Goal: Information Seeking & Learning: Learn about a topic

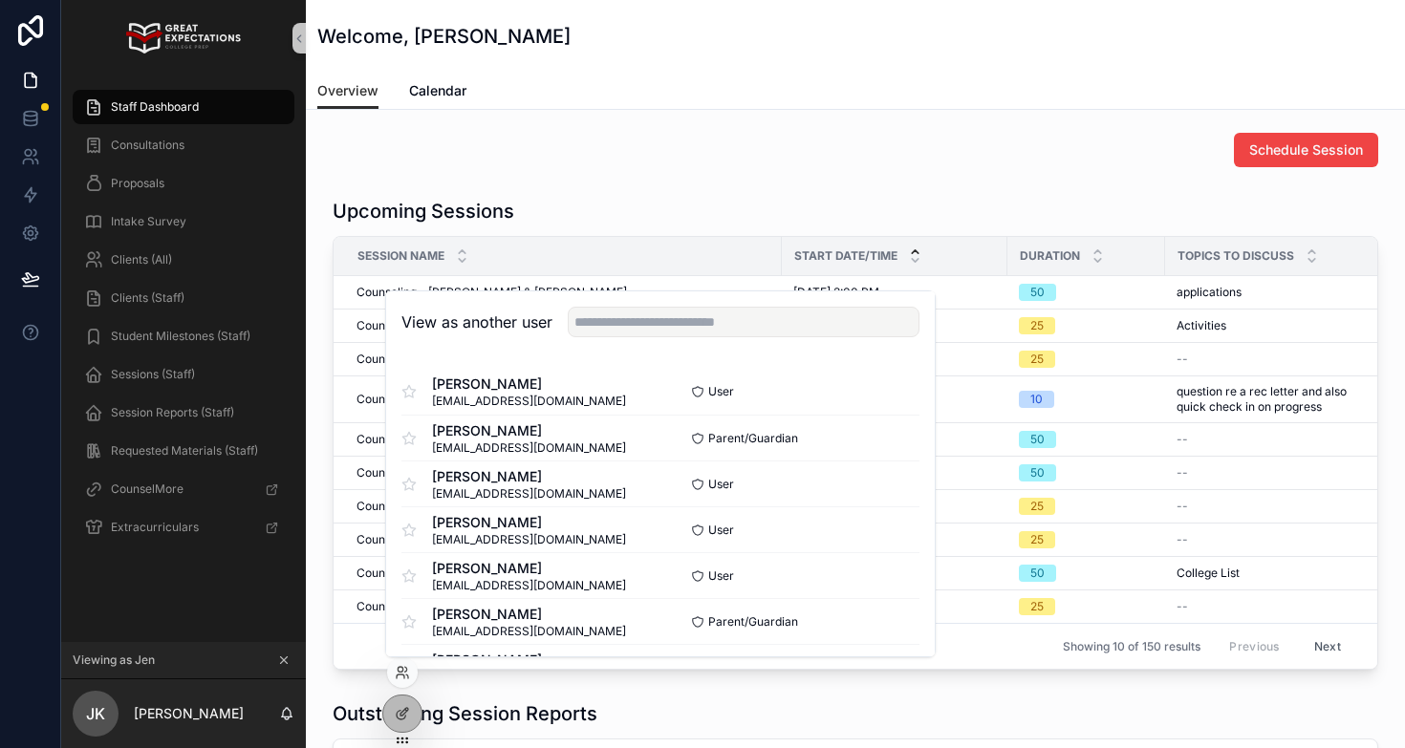
click at [278, 662] on icon "scrollable content" at bounding box center [283, 660] width 13 height 13
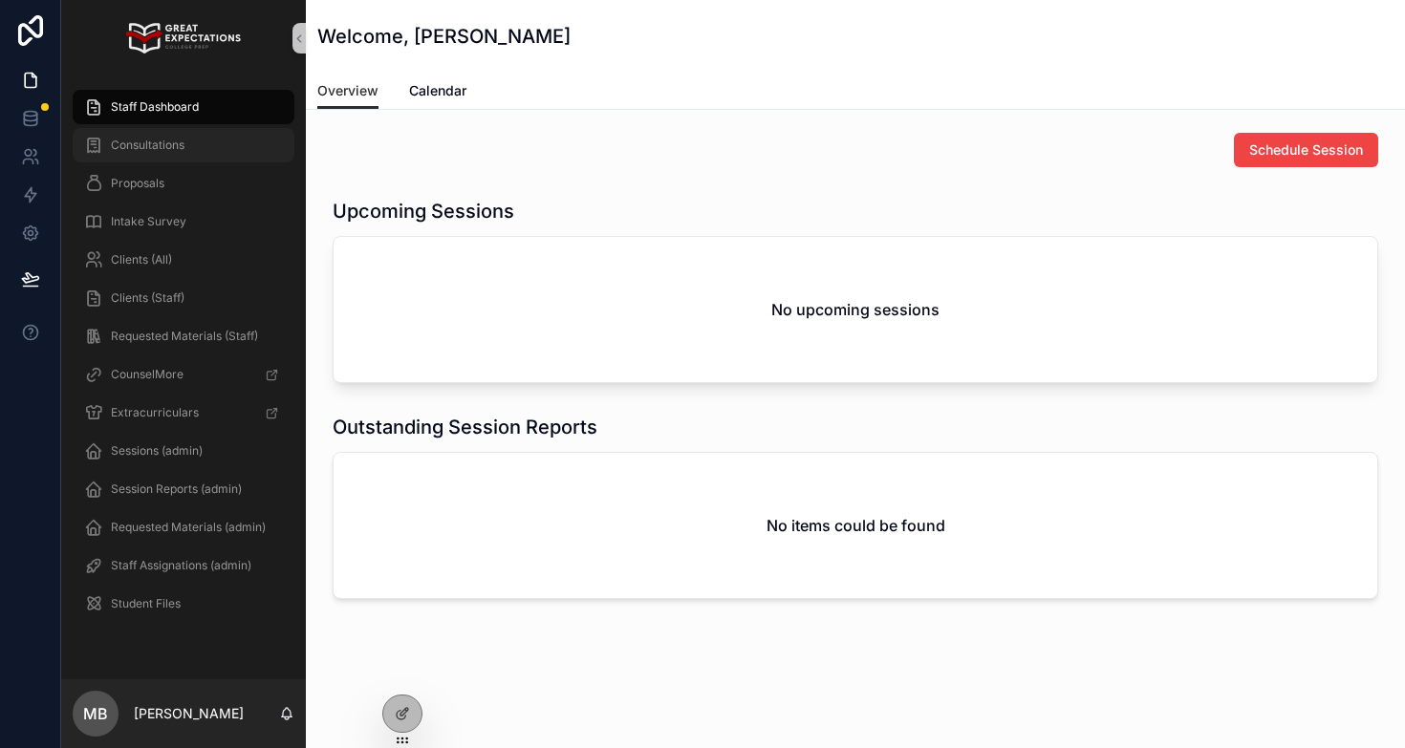
click at [171, 135] on div "Consultations" at bounding box center [183, 145] width 199 height 31
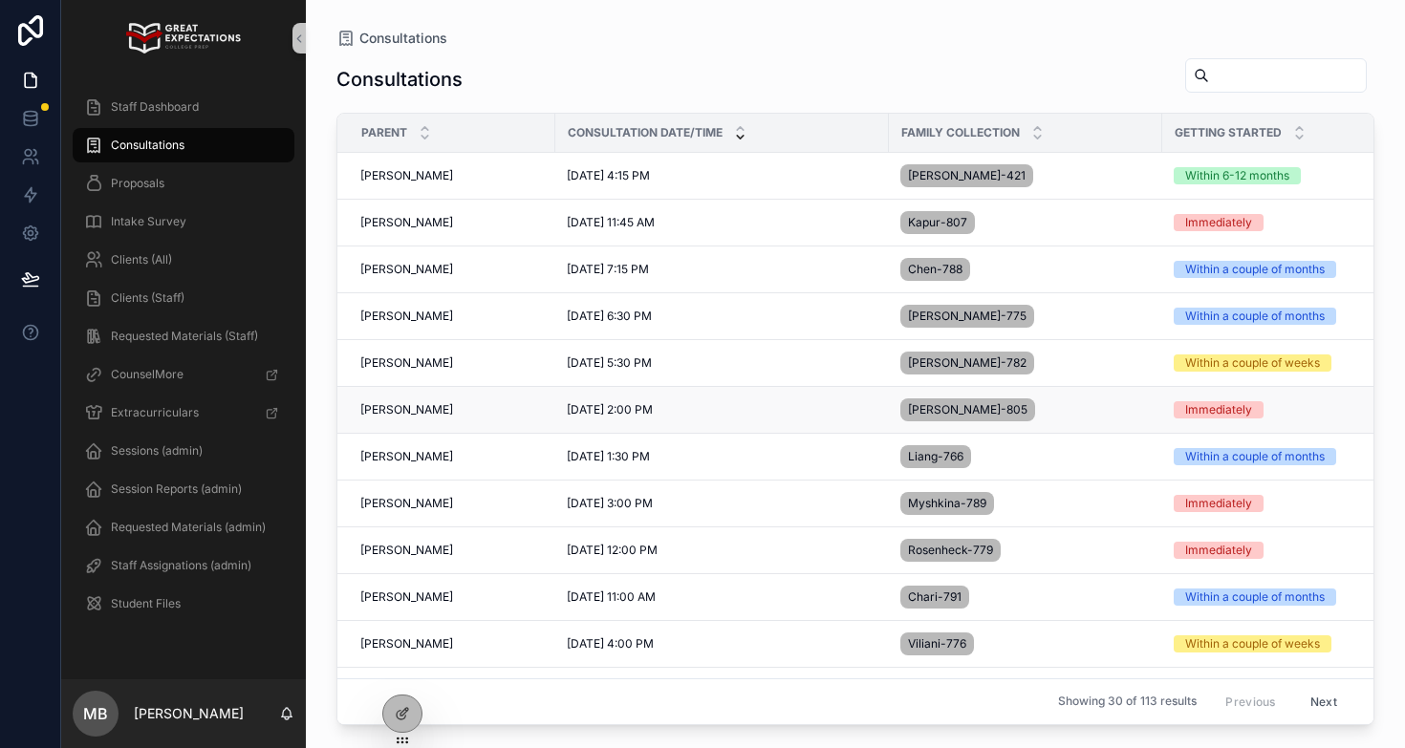
click at [430, 407] on span "[PERSON_NAME]" at bounding box center [406, 409] width 93 height 15
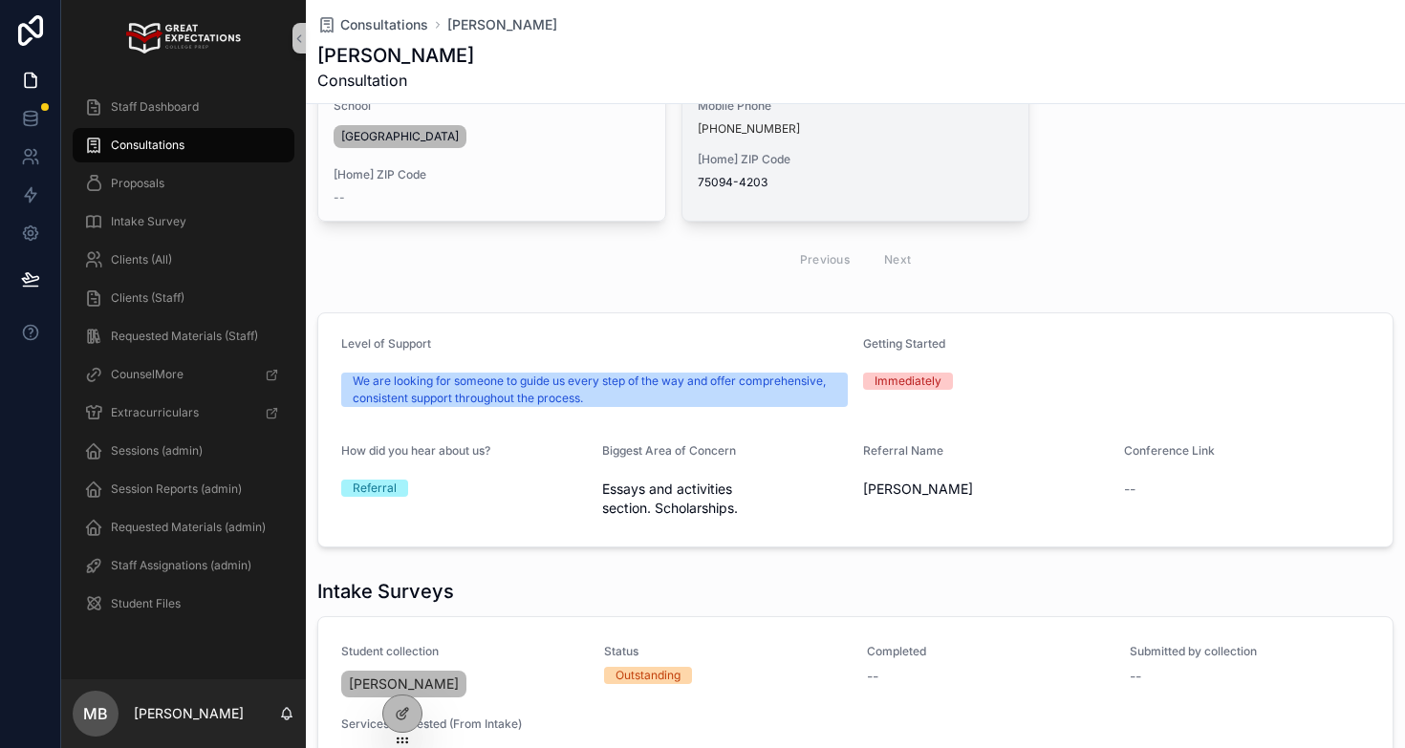
scroll to position [491, 0]
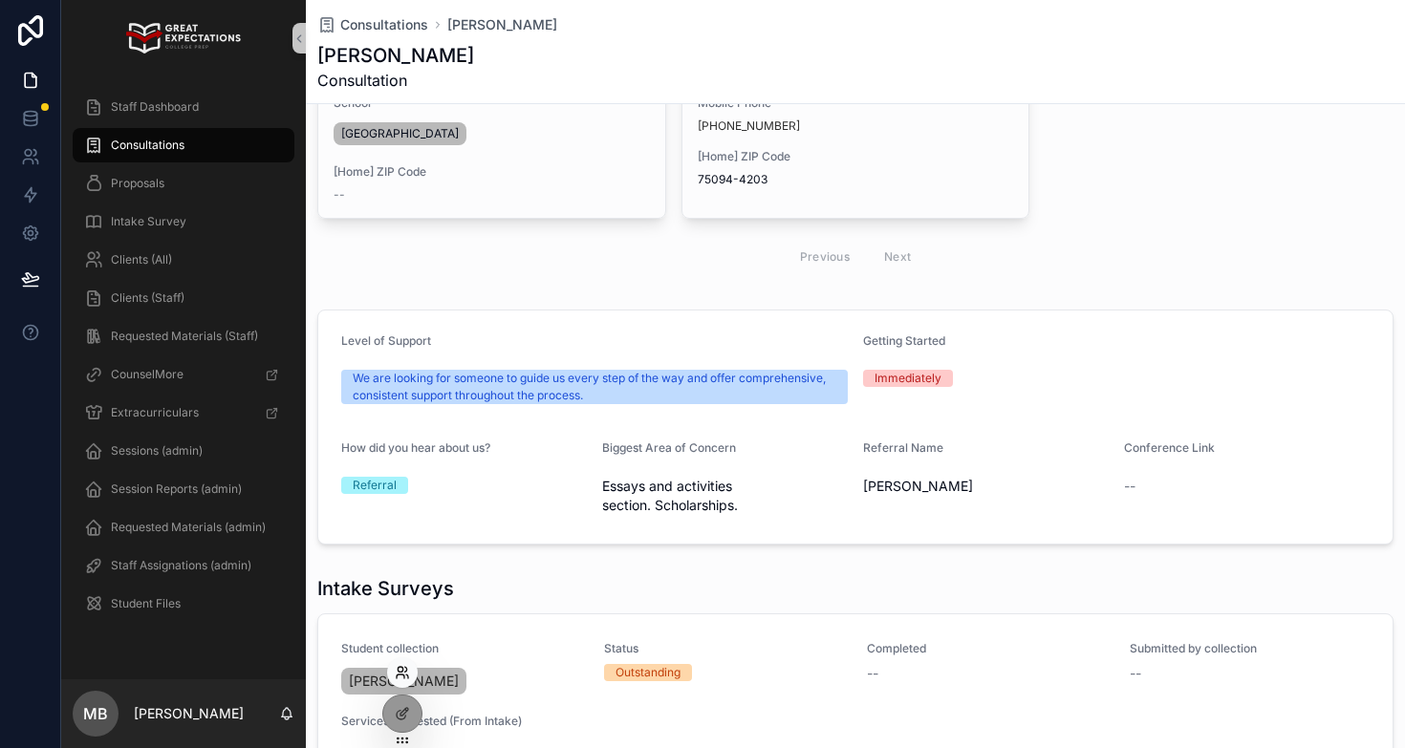
click at [401, 665] on icon at bounding box center [402, 672] width 15 height 15
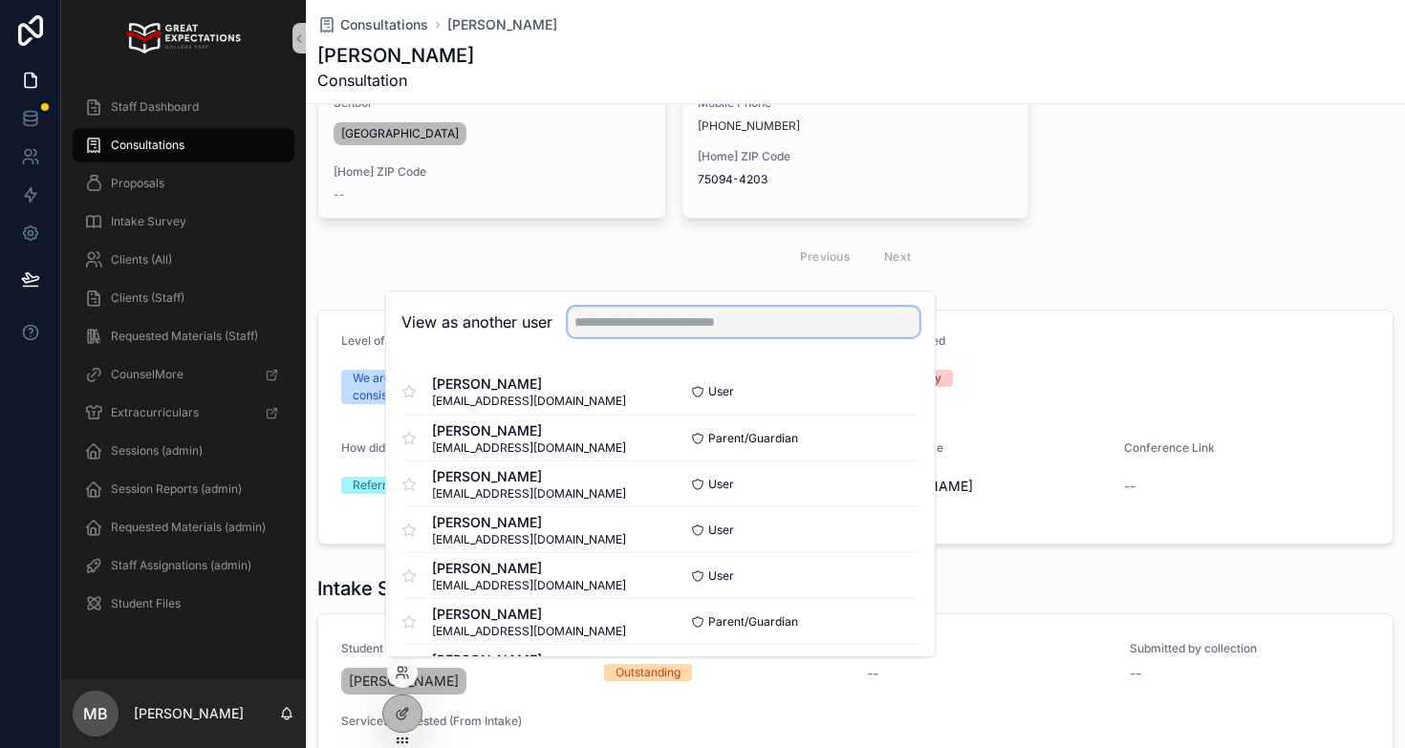
click at [594, 316] on input "text" at bounding box center [744, 322] width 352 height 31
click at [1177, 294] on div "Consultation Date/Time [DATE] 2:00 PM Parent [PERSON_NAME] Getting Started Imme…" at bounding box center [855, 227] width 1099 height 1182
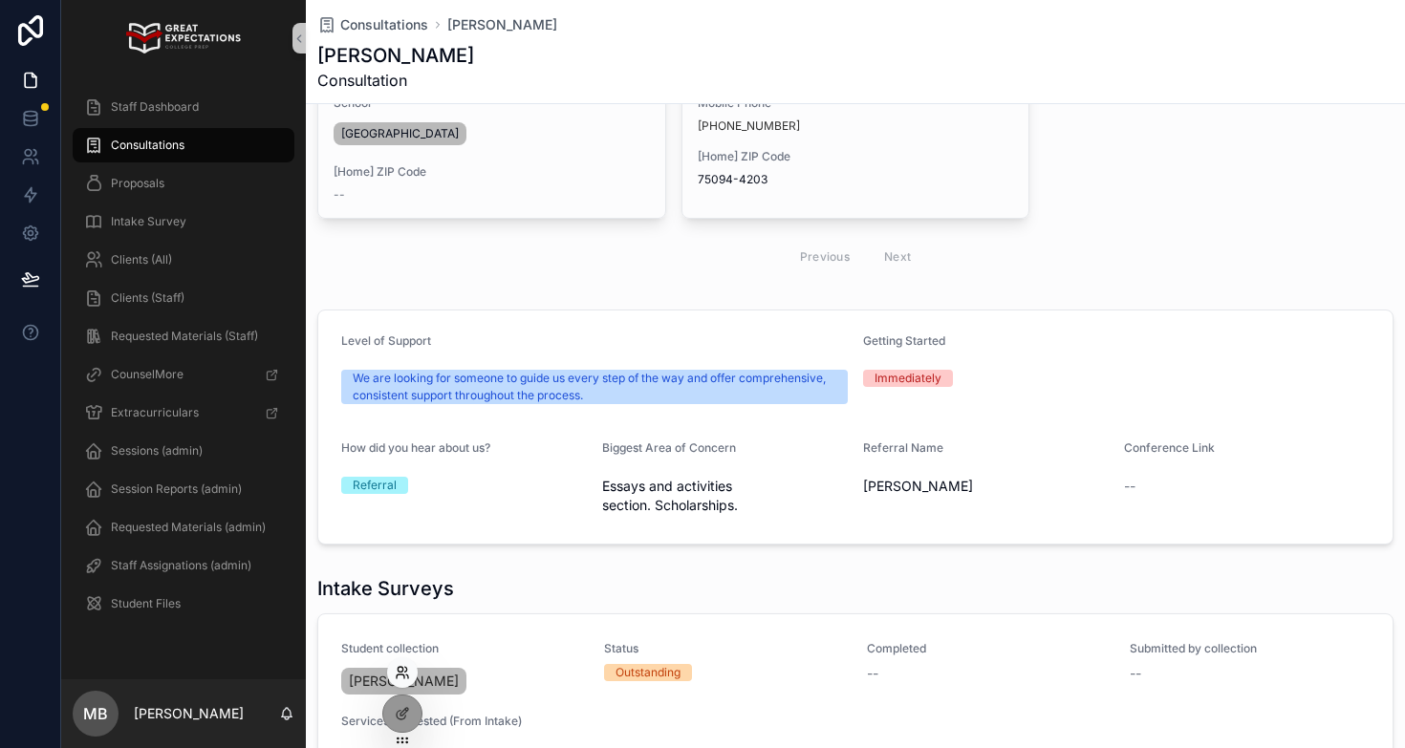
click at [404, 675] on icon at bounding box center [402, 672] width 15 height 15
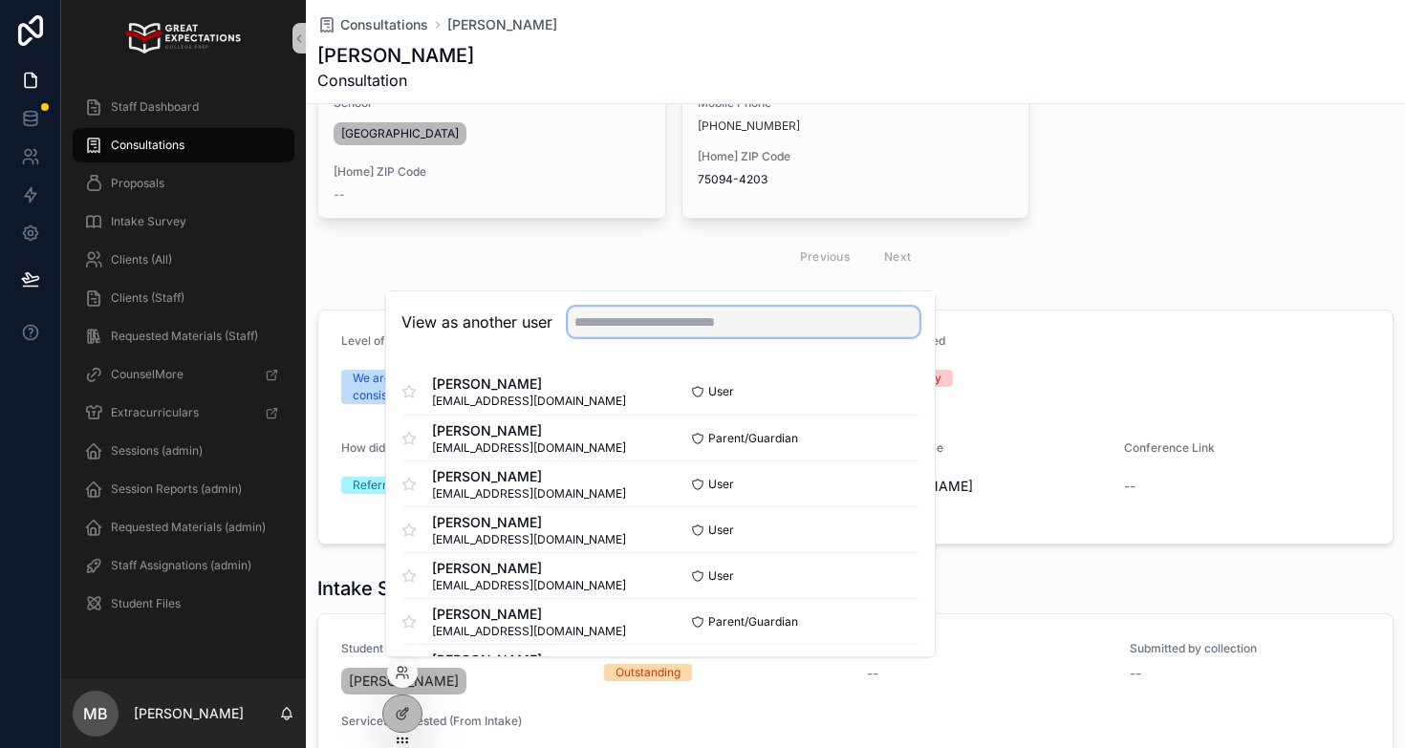
click at [686, 318] on input "text" at bounding box center [744, 322] width 352 height 31
type input "*******"
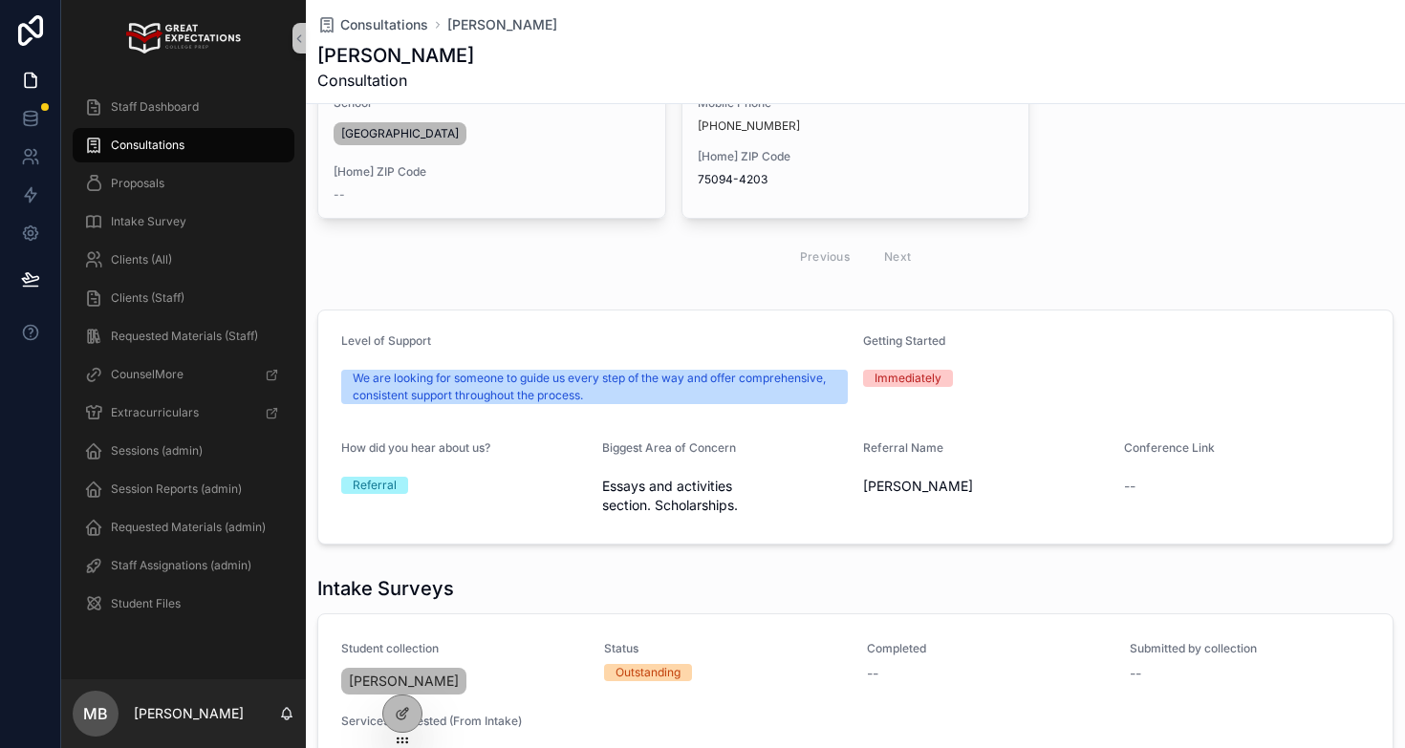
click at [736, 273] on div "Previous Next" at bounding box center [855, 256] width 1076 height 45
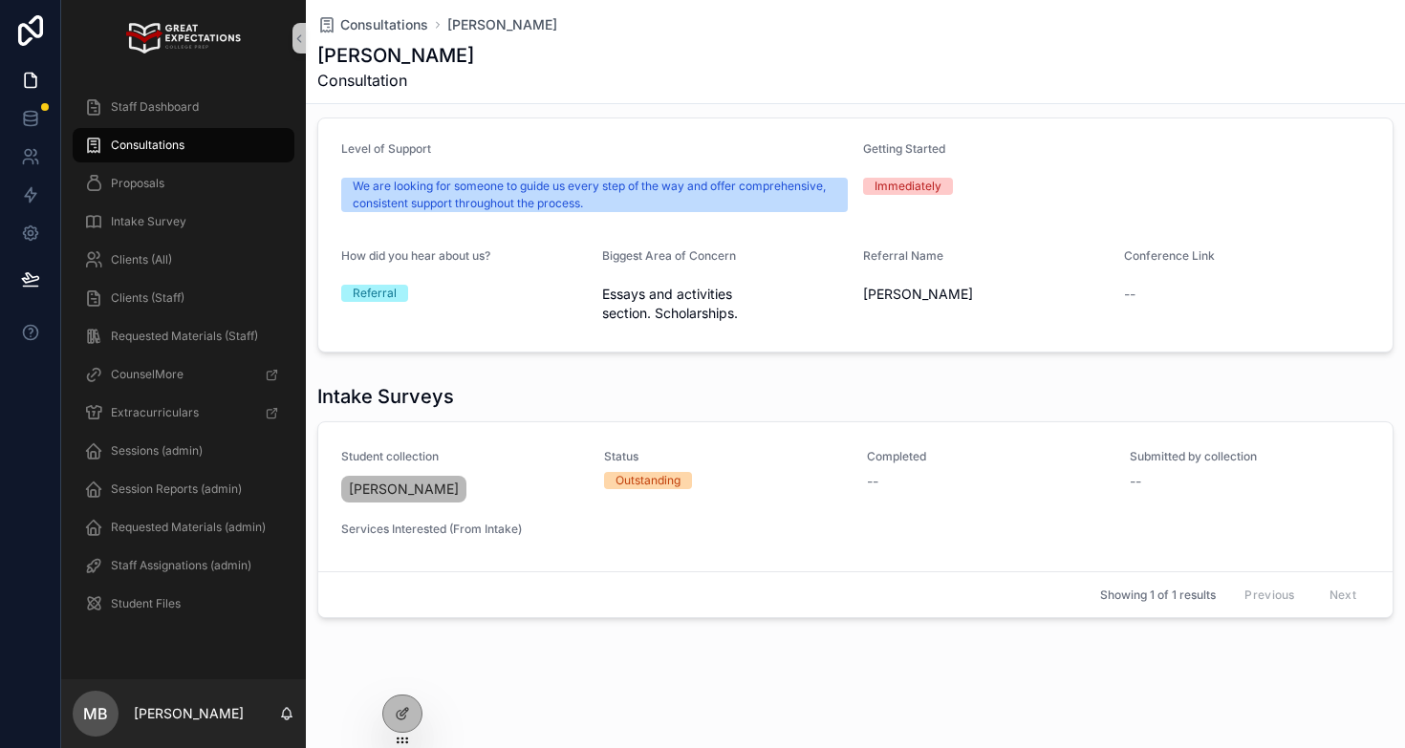
scroll to position [657, 0]
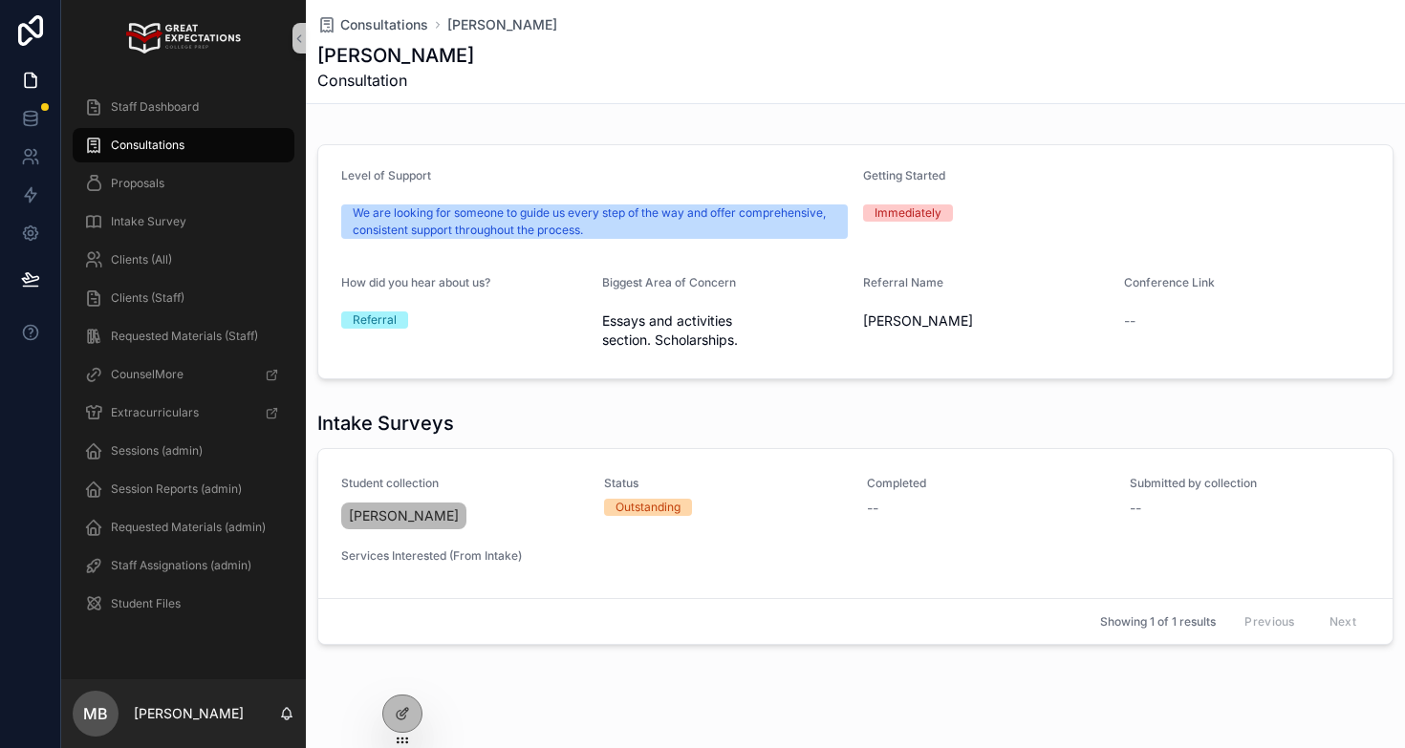
drag, startPoint x: 839, startPoint y: 333, endPoint x: 985, endPoint y: 330, distance: 146.3
click at [985, 330] on form "Level of Support We are looking for someone to guide us every step of the way a…" at bounding box center [855, 261] width 1074 height 233
click at [985, 330] on span "[PERSON_NAME]" at bounding box center [986, 321] width 246 height 19
drag, startPoint x: 992, startPoint y: 330, endPoint x: 867, endPoint y: 326, distance: 125.3
click at [867, 326] on span "[PERSON_NAME]" at bounding box center [986, 321] width 246 height 19
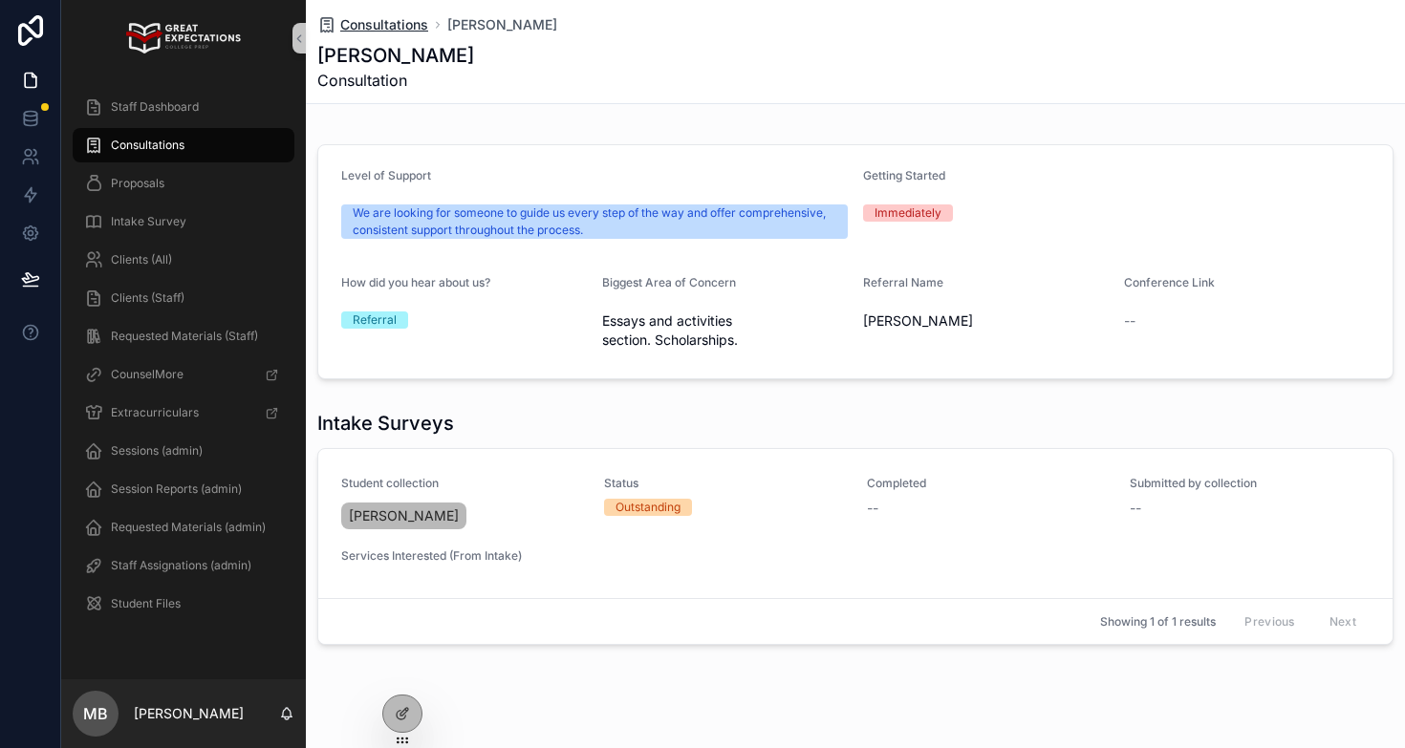
copy span "[PERSON_NAME]"
click at [397, 670] on icon at bounding box center [402, 672] width 15 height 15
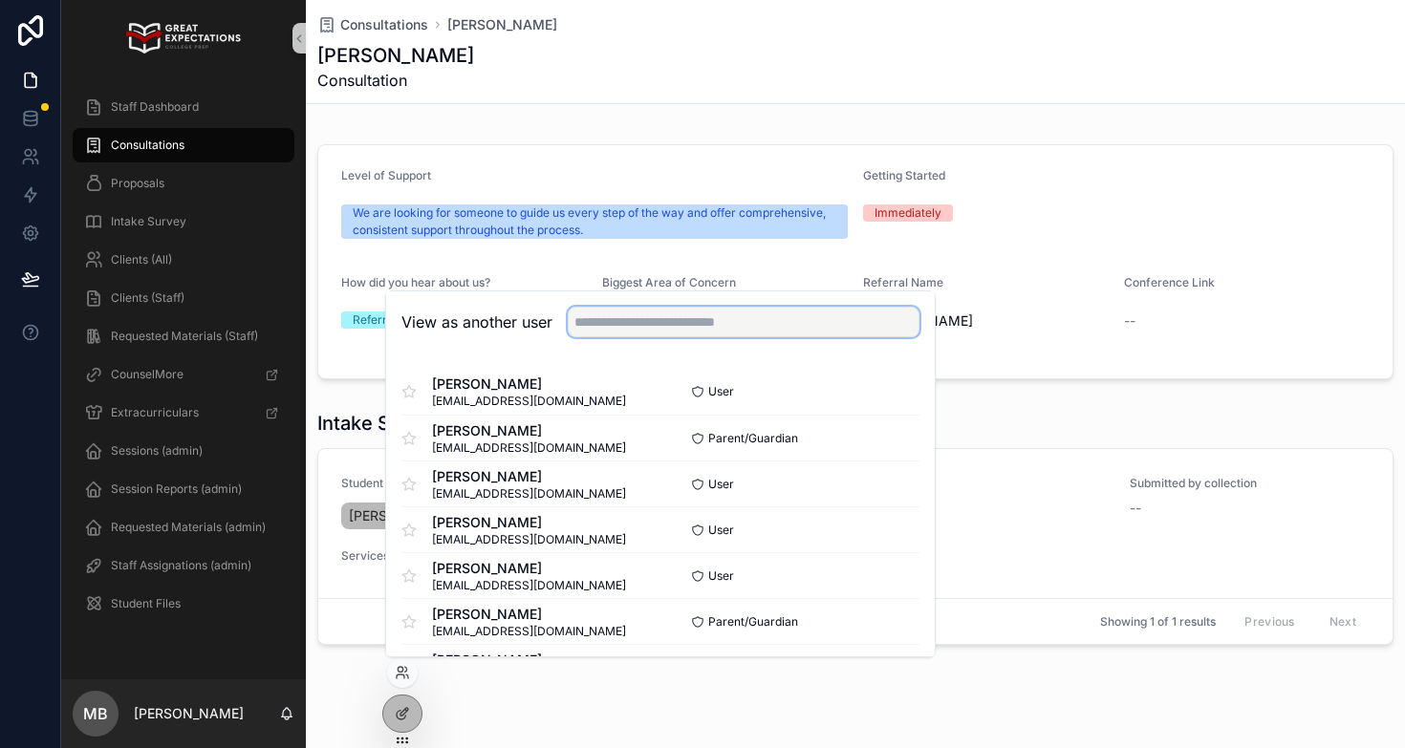
click at [619, 326] on input "text" at bounding box center [744, 322] width 352 height 31
type input "********"
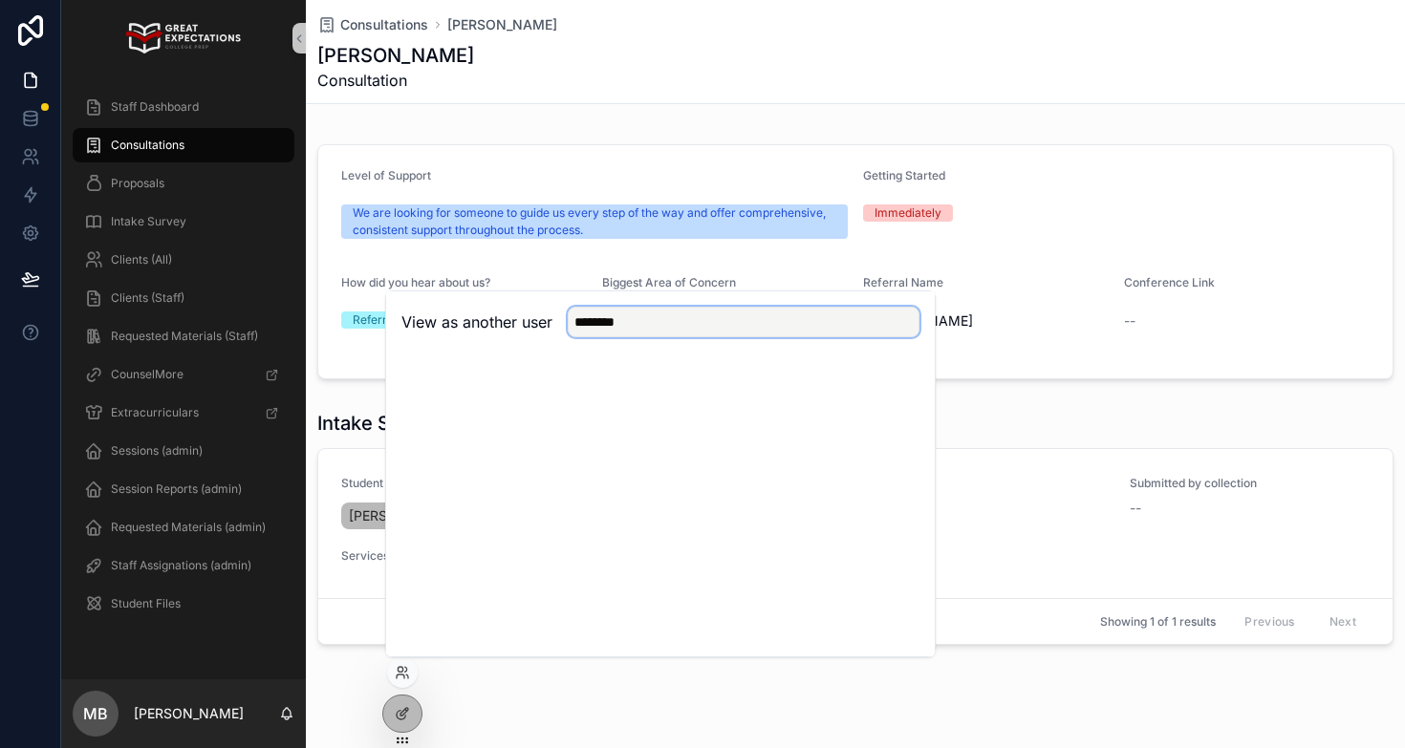
click at [672, 332] on input "********" at bounding box center [744, 322] width 352 height 31
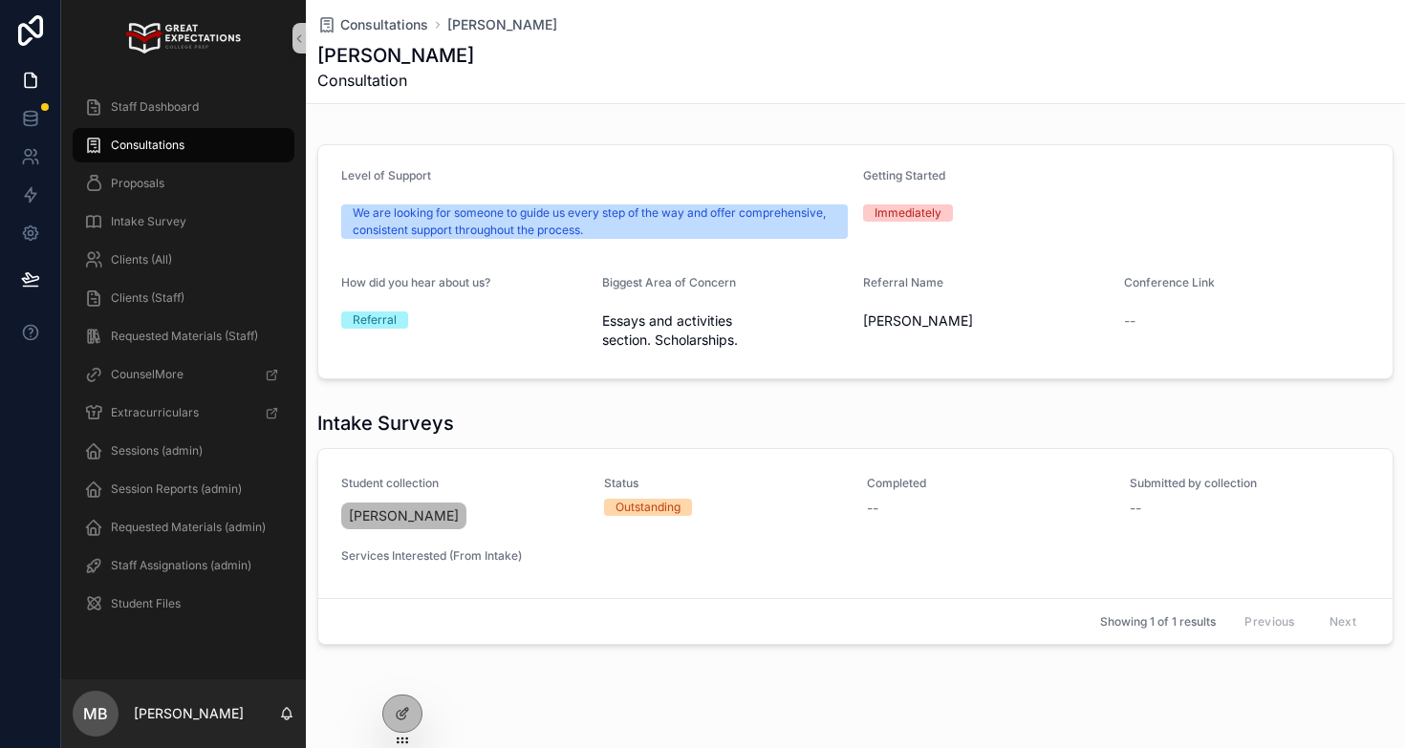
click at [1011, 228] on div "Getting Started Immediately" at bounding box center [1116, 206] width 507 height 76
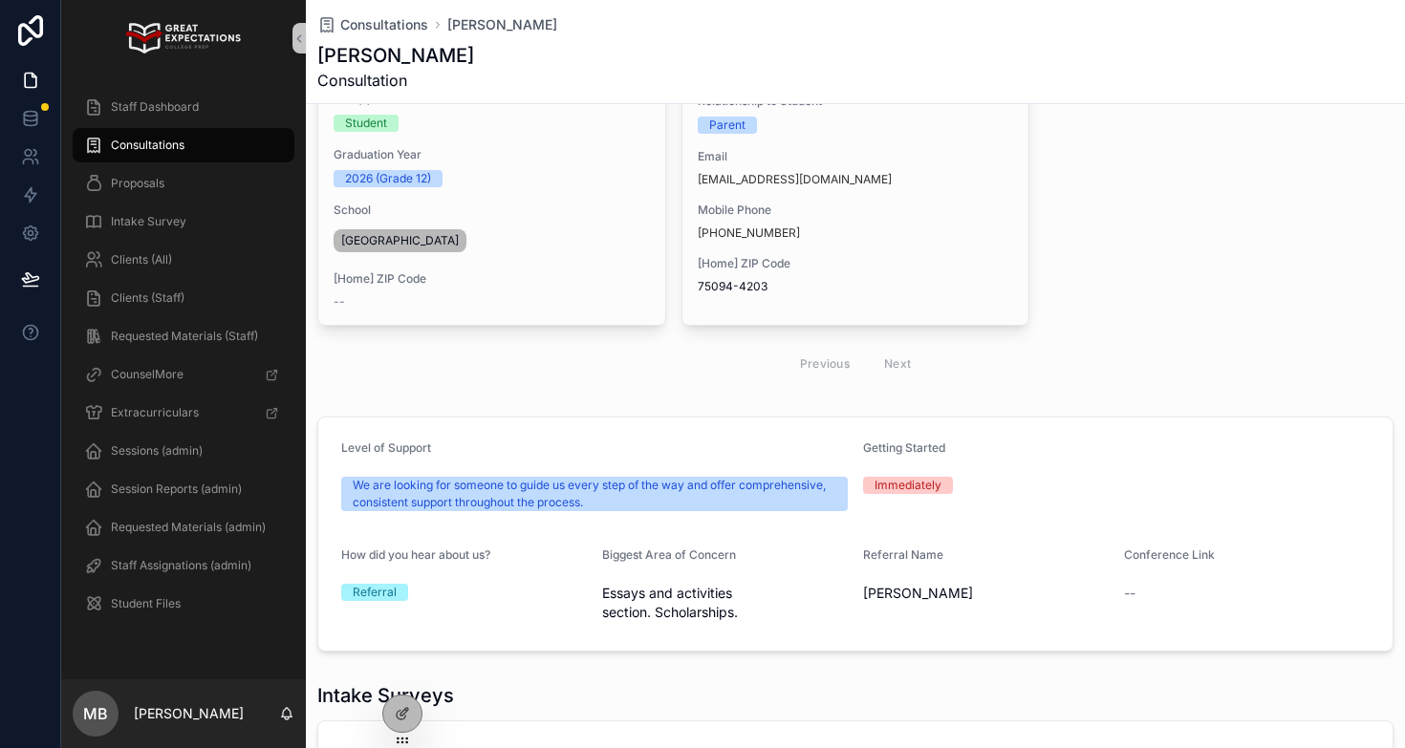
scroll to position [437, 0]
